Goal: Task Accomplishment & Management: Complete application form

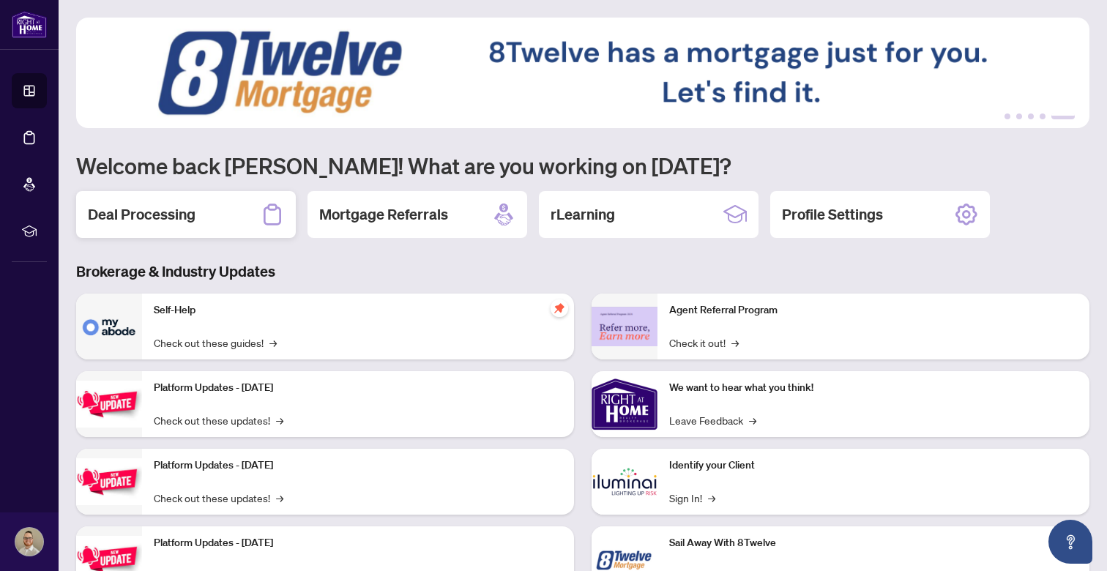
click at [198, 215] on div "Deal Processing" at bounding box center [186, 214] width 220 height 47
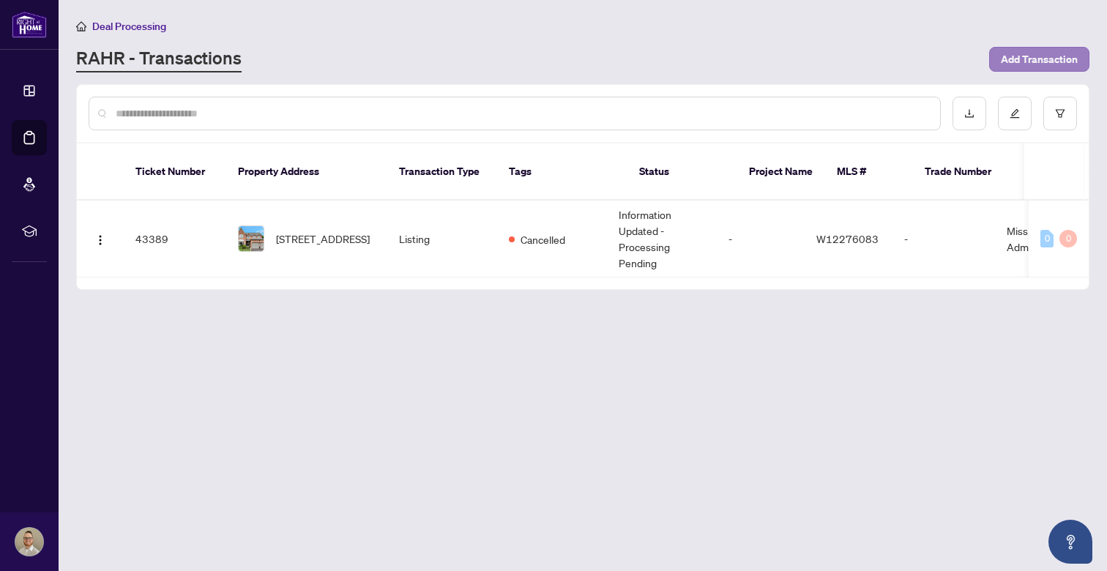
click at [1027, 61] on span "Add Transaction" at bounding box center [1039, 59] width 77 height 23
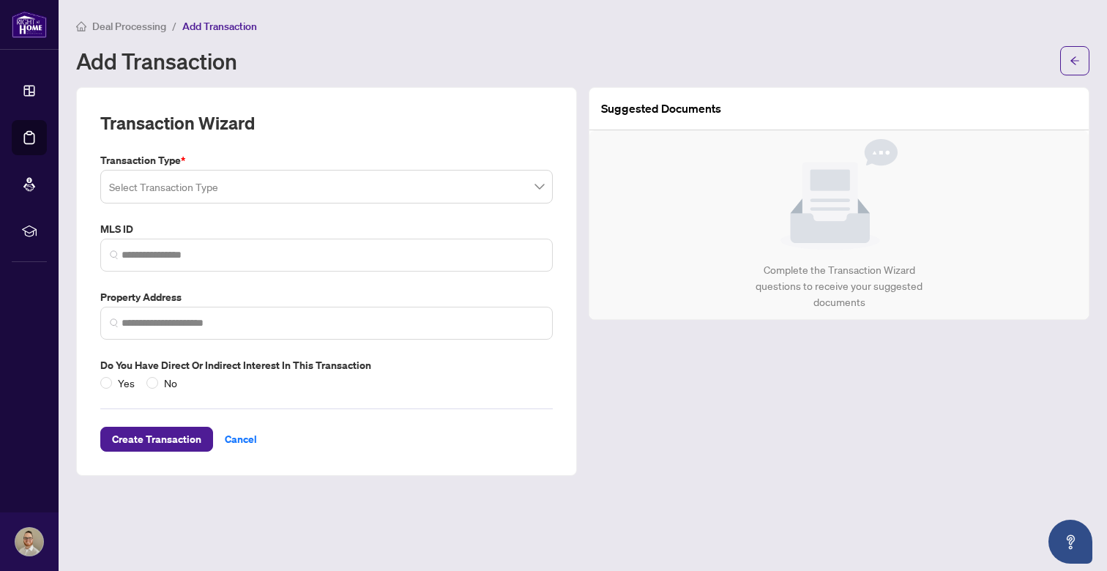
click at [291, 198] on input "search" at bounding box center [320, 189] width 422 height 32
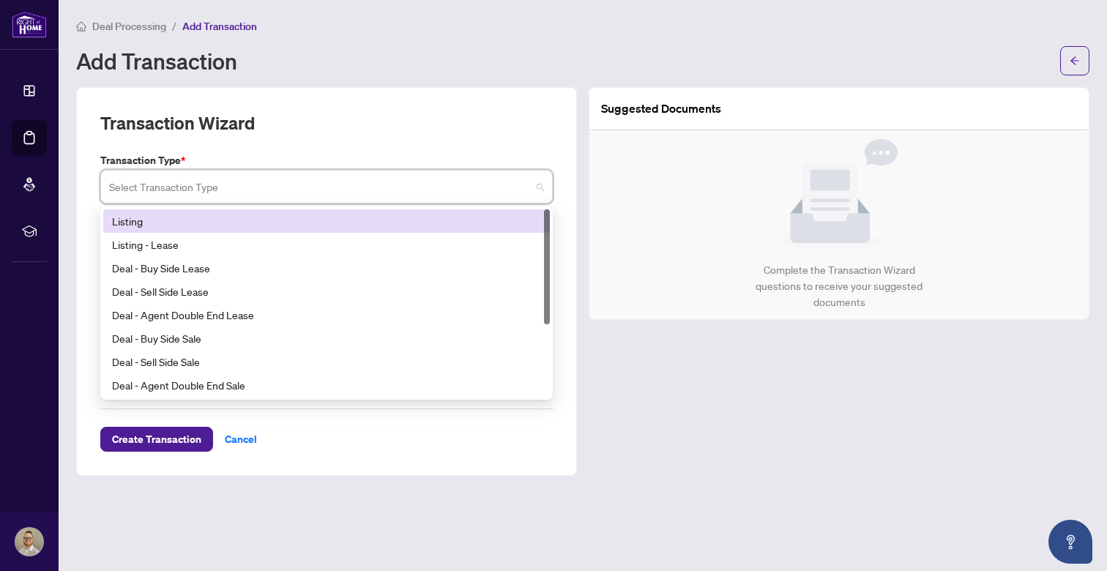
click at [136, 220] on div "Listing" at bounding box center [326, 221] width 429 height 16
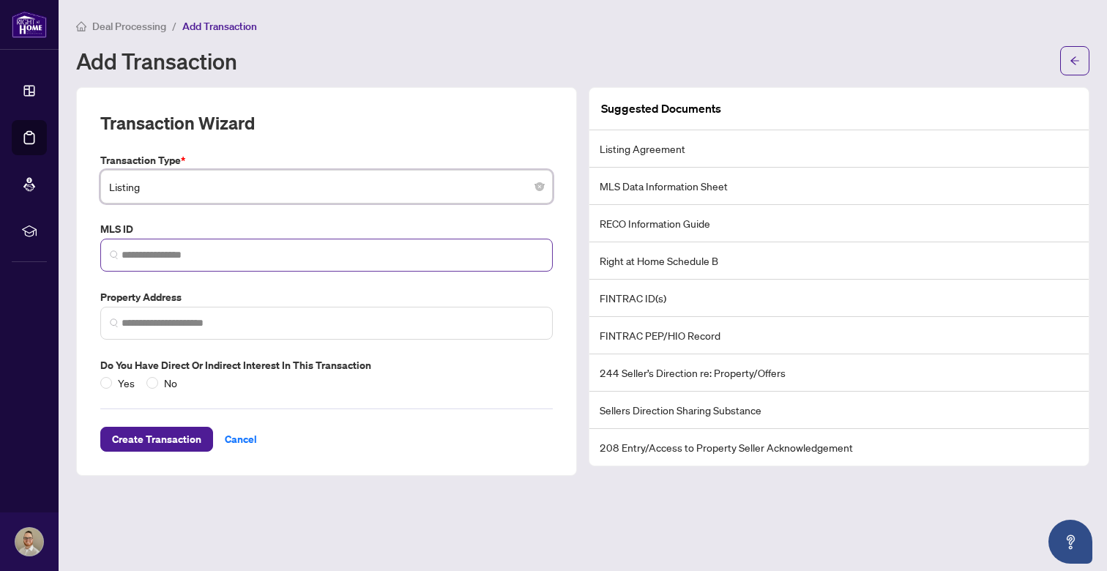
click at [161, 262] on span at bounding box center [326, 255] width 452 height 33
paste input "*********"
type input "*********"
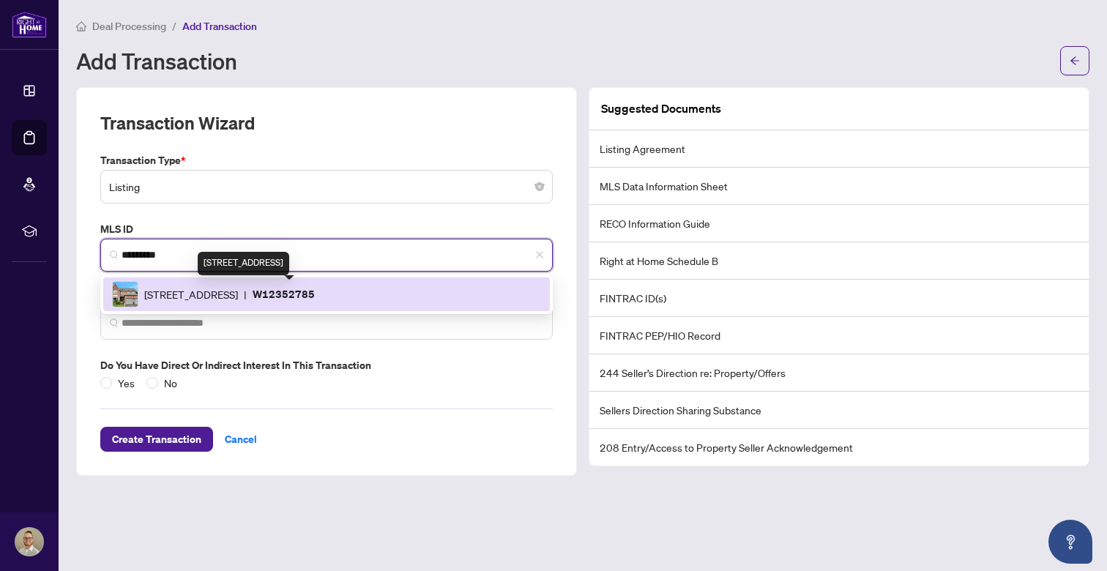
click at [181, 290] on span "[STREET_ADDRESS]" at bounding box center [191, 294] width 94 height 16
type input "**********"
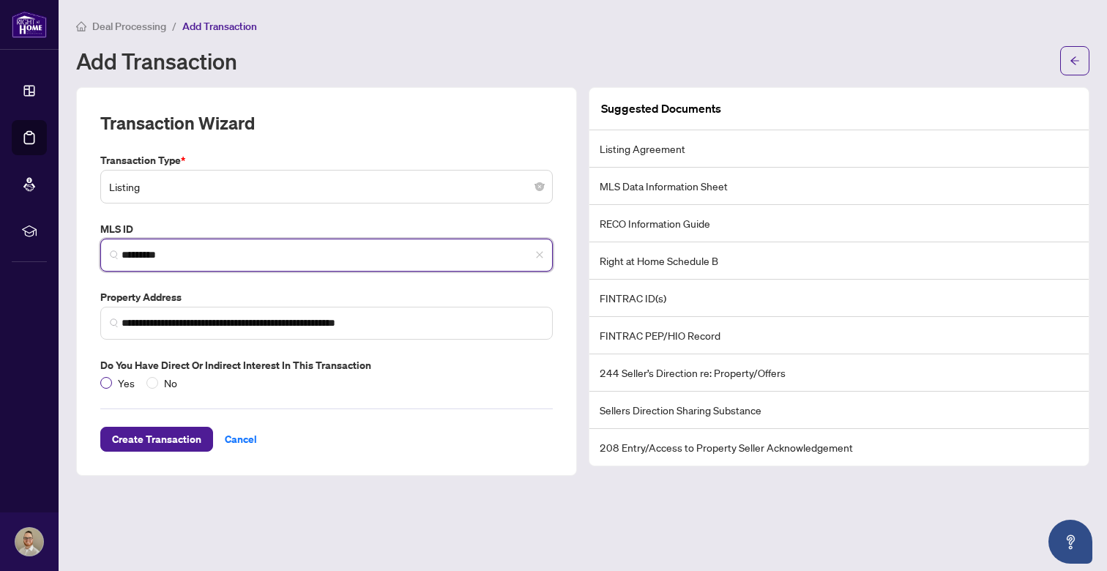
type input "*********"
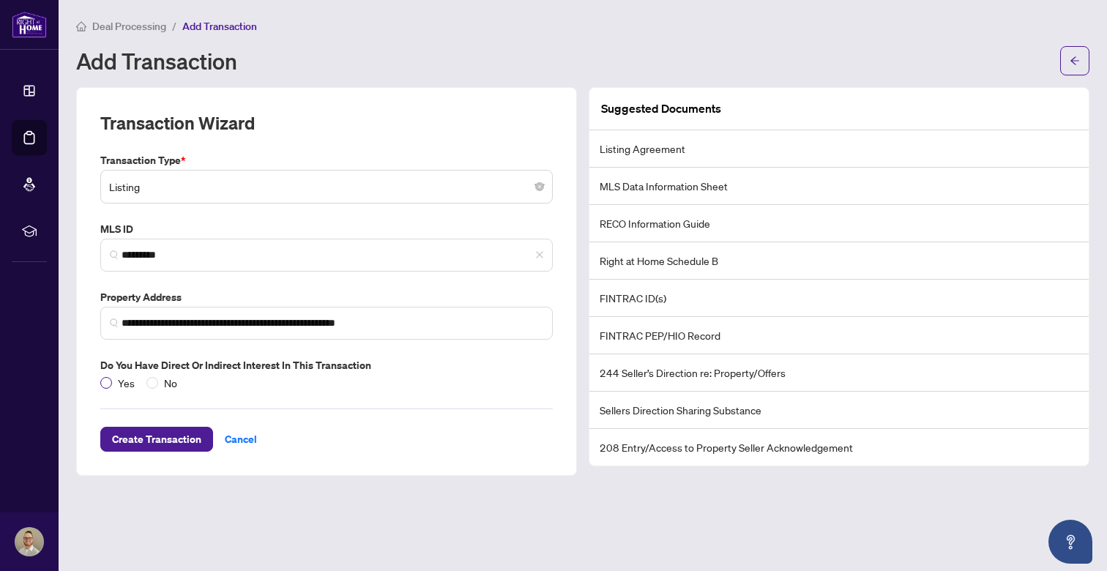
click at [110, 378] on span at bounding box center [106, 383] width 12 height 12
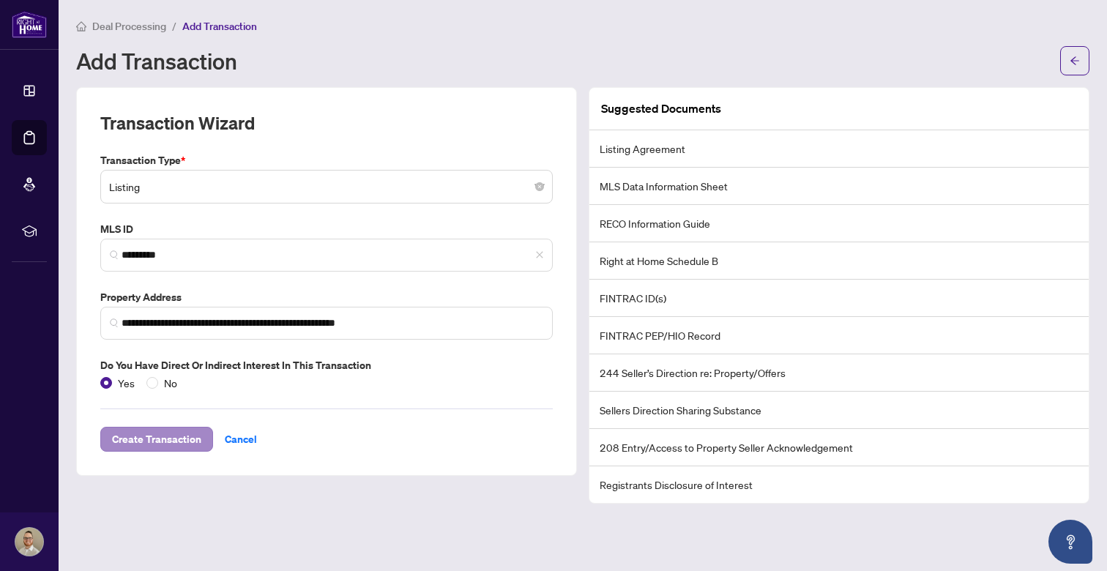
click at [147, 438] on span "Create Transaction" at bounding box center [156, 438] width 89 height 23
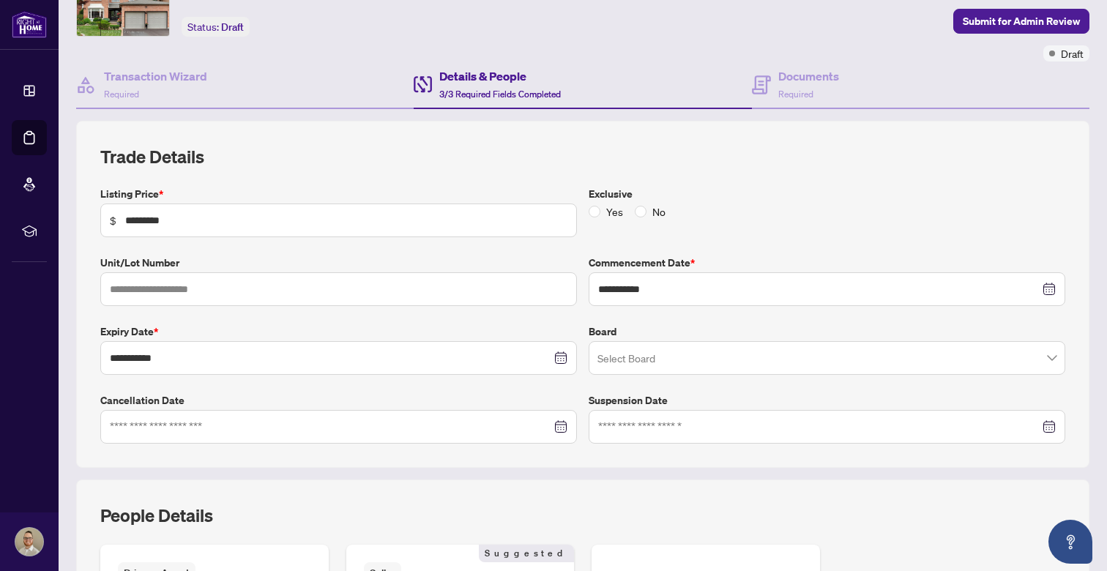
scroll to position [85, 0]
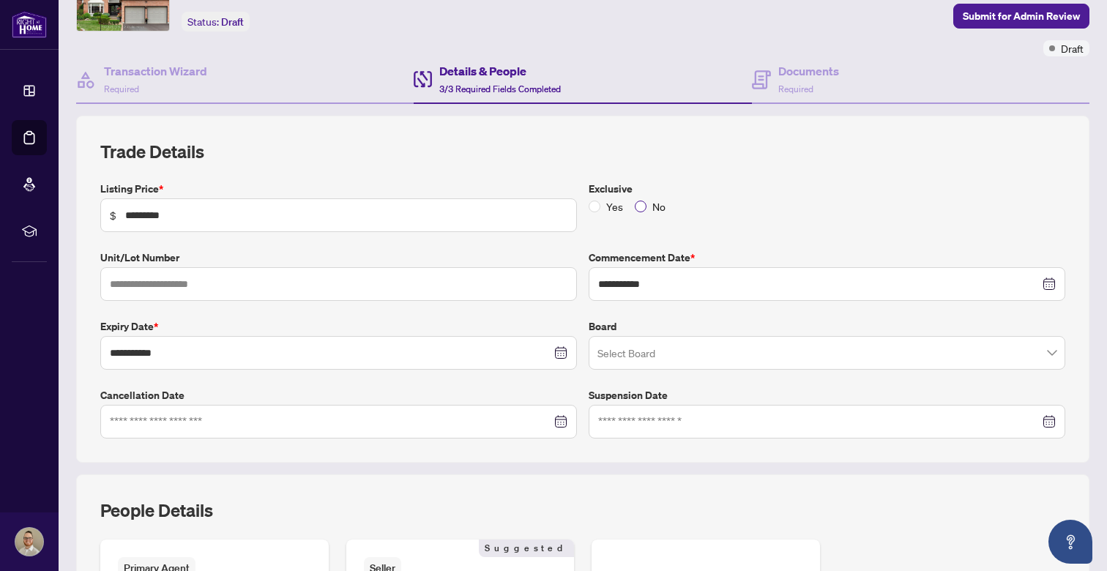
click at [646, 206] on span "No" at bounding box center [658, 206] width 25 height 16
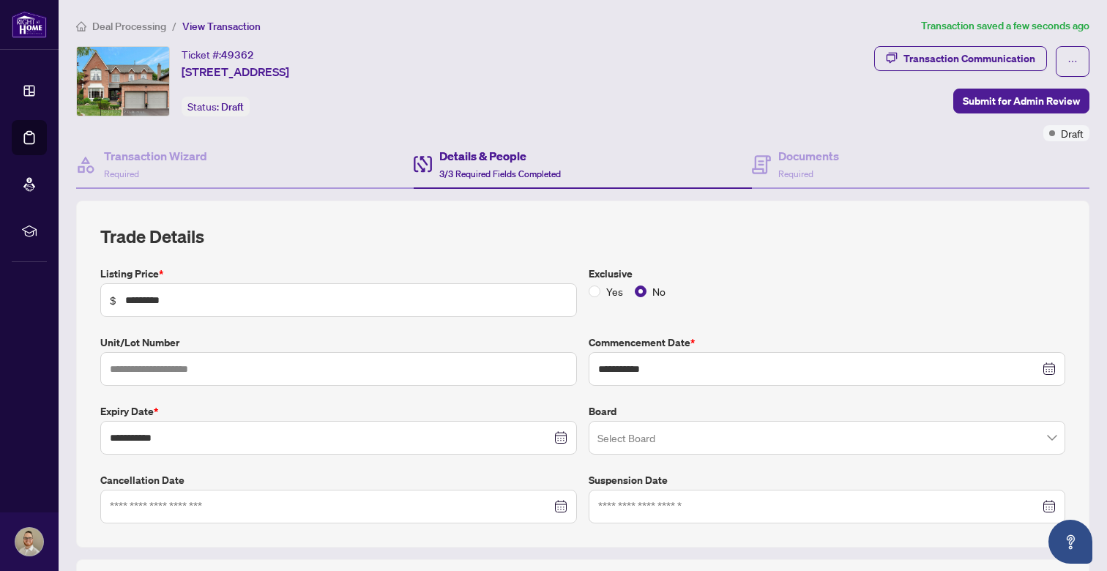
scroll to position [0, 0]
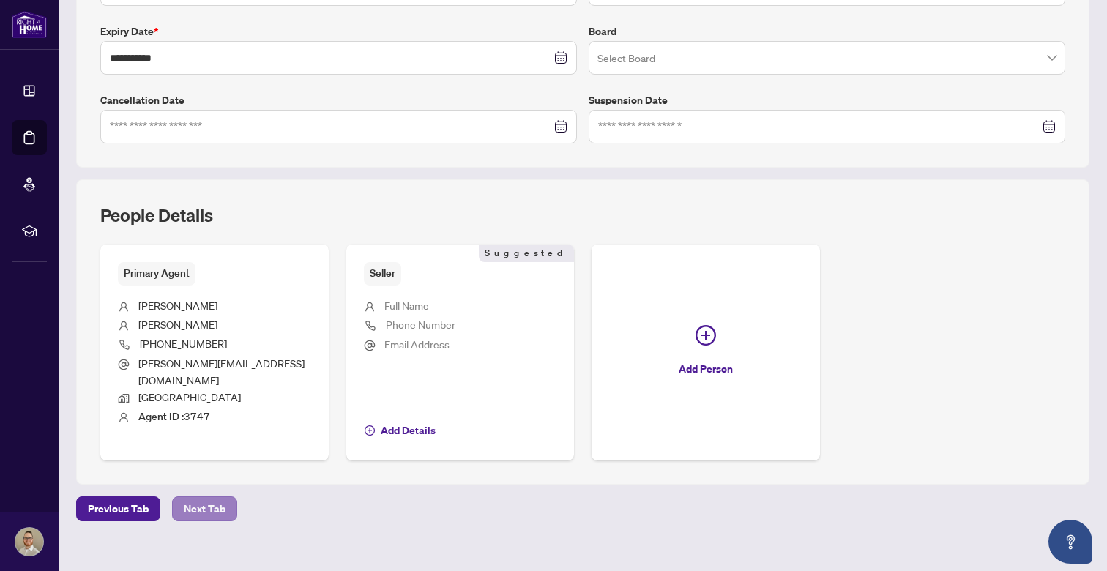
click at [215, 497] on span "Next Tab" at bounding box center [205, 508] width 42 height 23
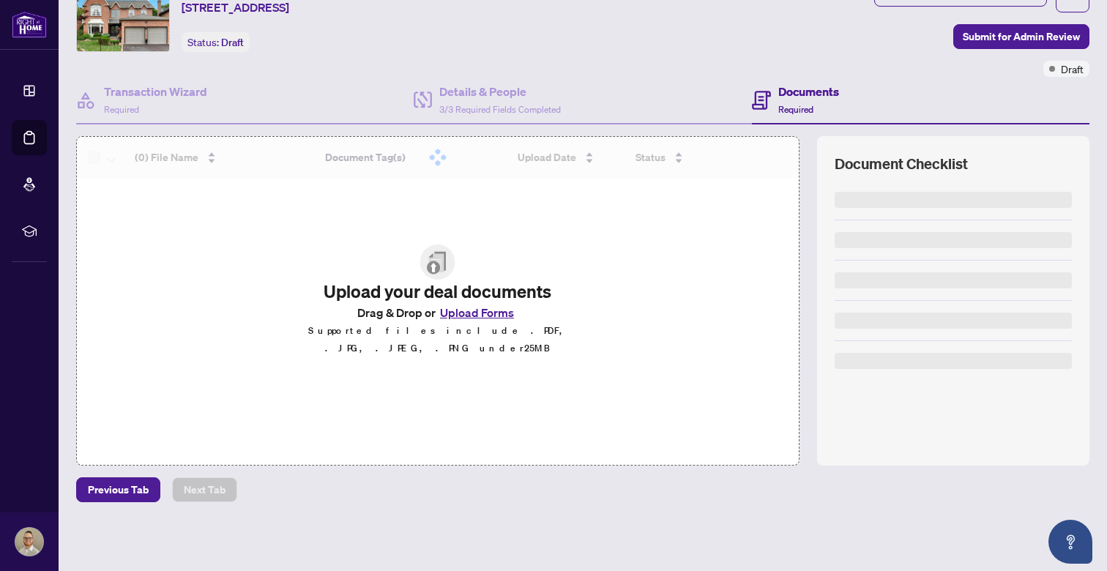
scroll to position [64, 0]
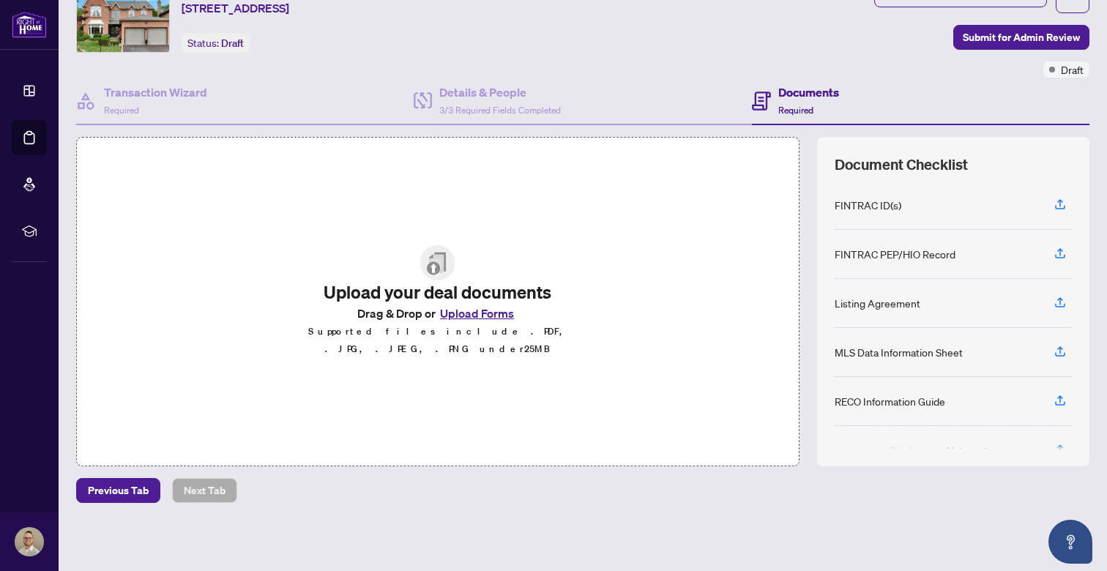
click at [504, 323] on button "Upload Forms" at bounding box center [476, 313] width 83 height 19
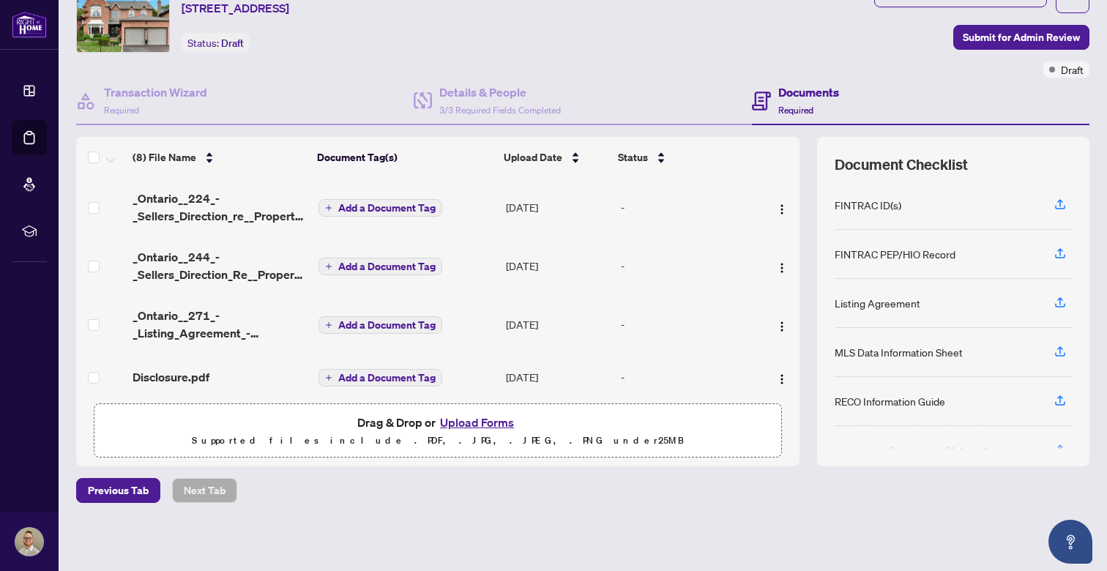
scroll to position [0, 0]
click at [846, 60] on div "Ticket #: 49362 [STREET_ADDRESS] Status: Draft" at bounding box center [472, 29] width 798 height 95
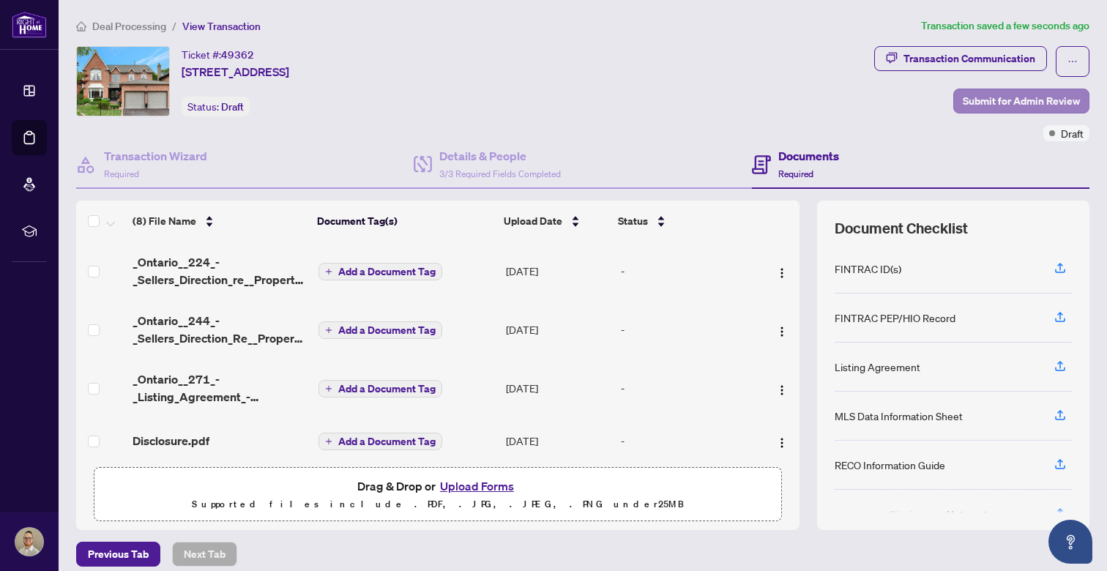
click at [1003, 102] on span "Submit for Admin Review" at bounding box center [1020, 100] width 117 height 23
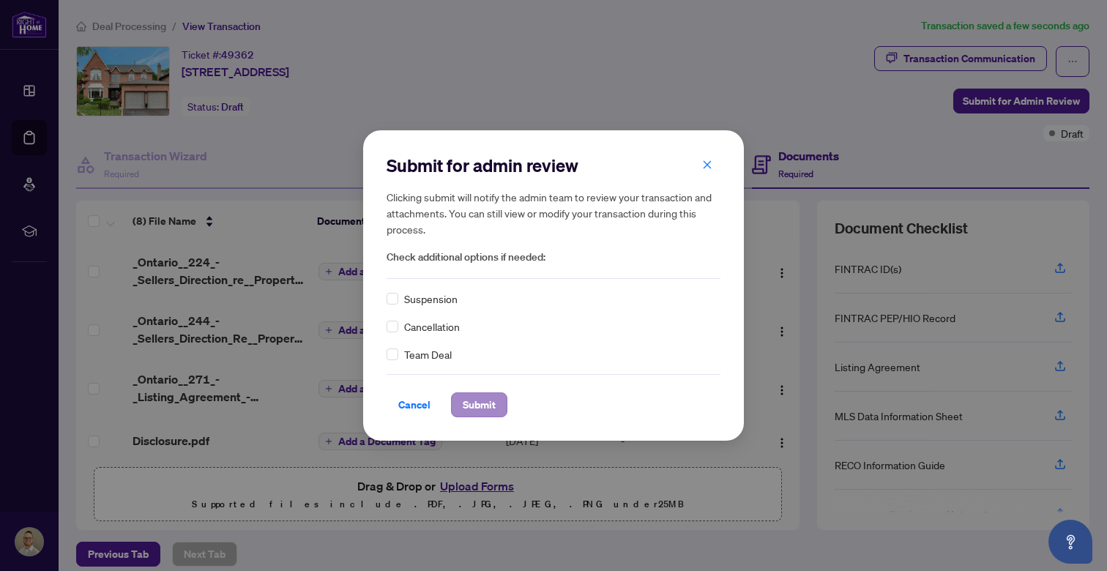
click at [488, 408] on span "Submit" at bounding box center [479, 404] width 33 height 23
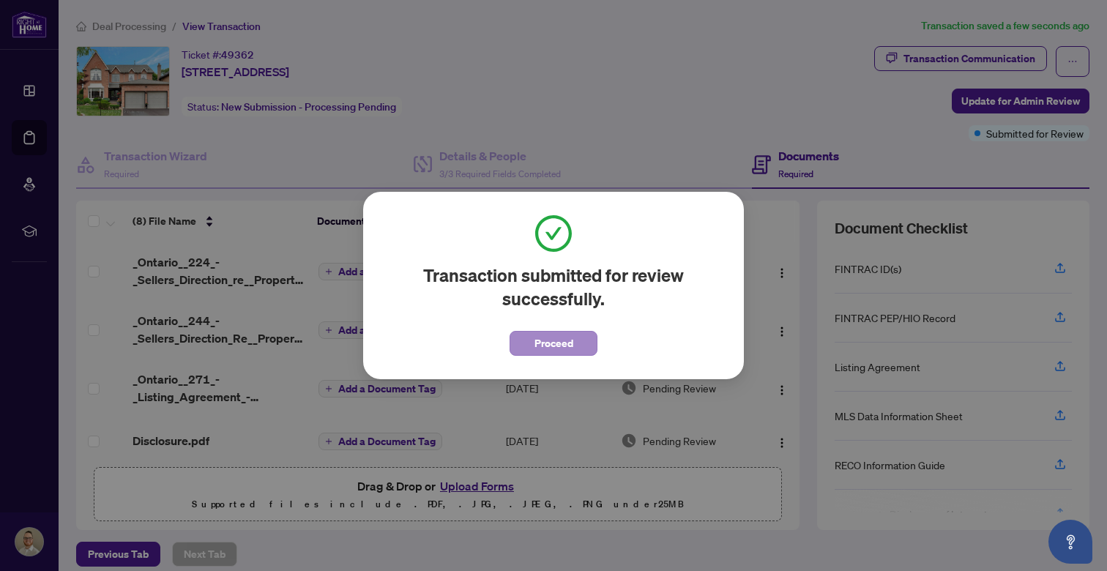
click at [543, 348] on span "Proceed" at bounding box center [553, 343] width 39 height 23
